Goal: Task Accomplishment & Management: Use online tool/utility

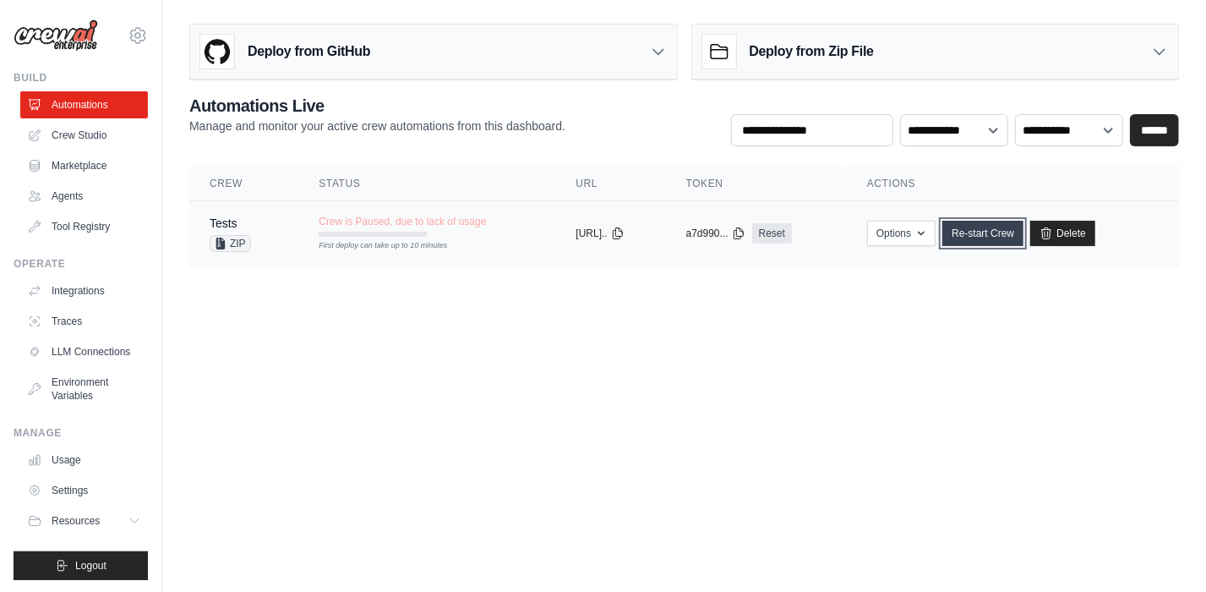
click at [1018, 236] on link "Re-start Crew" at bounding box center [982, 233] width 81 height 25
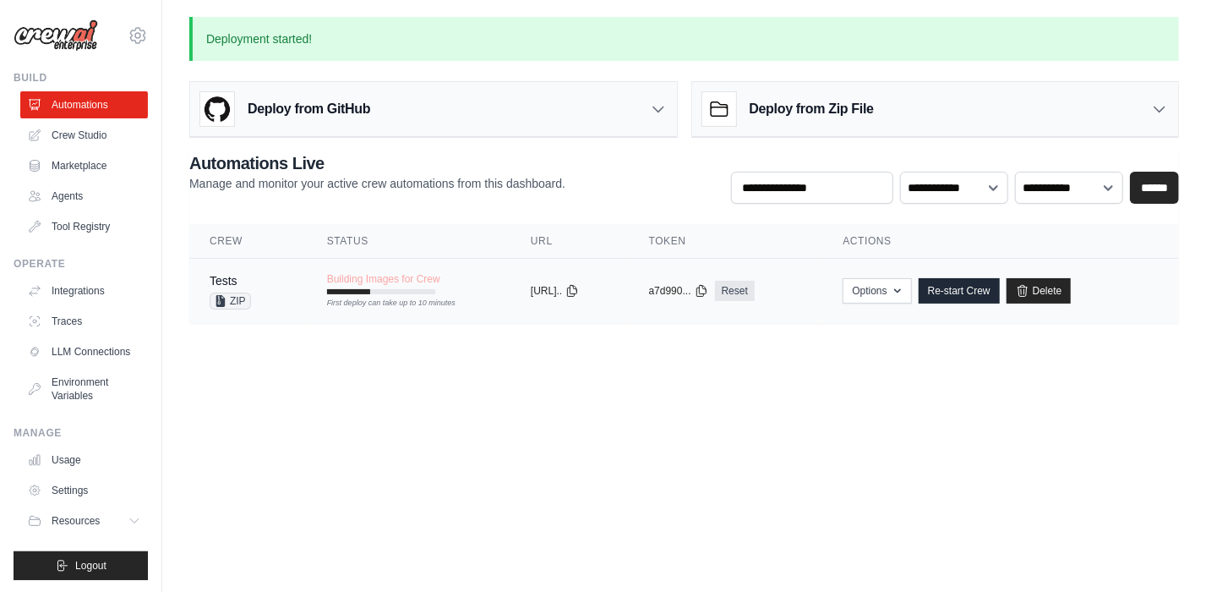
click at [423, 289] on div "First deploy can take up to 10 minutes" at bounding box center [381, 291] width 108 height 5
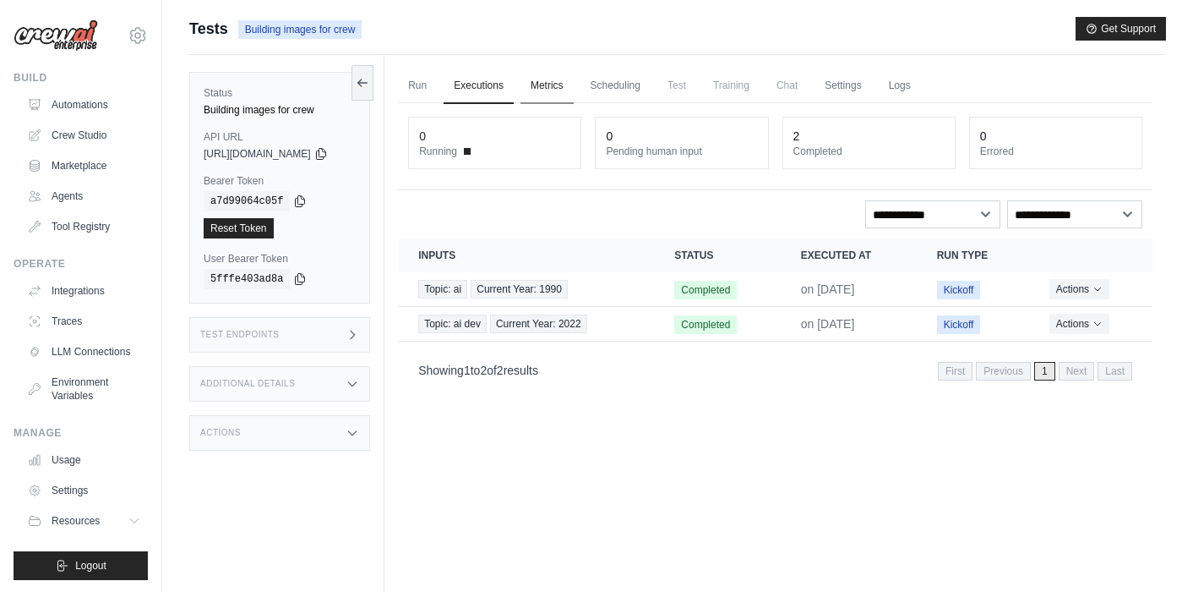
click at [567, 85] on link "Metrics" at bounding box center [547, 85] width 53 height 35
